Goal: Navigation & Orientation: Find specific page/section

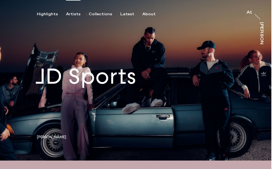
click at [75, 13] on div "Artists" at bounding box center [73, 14] width 14 height 5
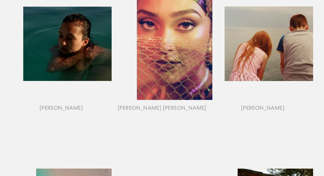
scroll to position [298, 0]
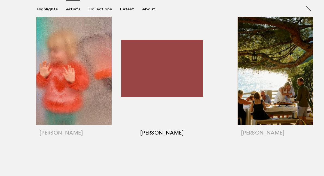
scroll to position [456, 0]
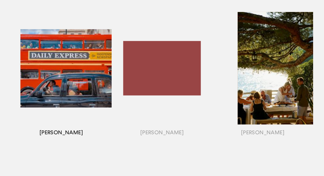
click at [79, 73] on div "button" at bounding box center [61, 75] width 101 height 170
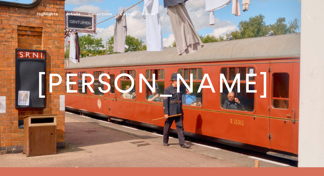
click at [132, 96] on h1 "[PERSON_NAME]" at bounding box center [153, 83] width 233 height 26
